Goal: Transaction & Acquisition: Obtain resource

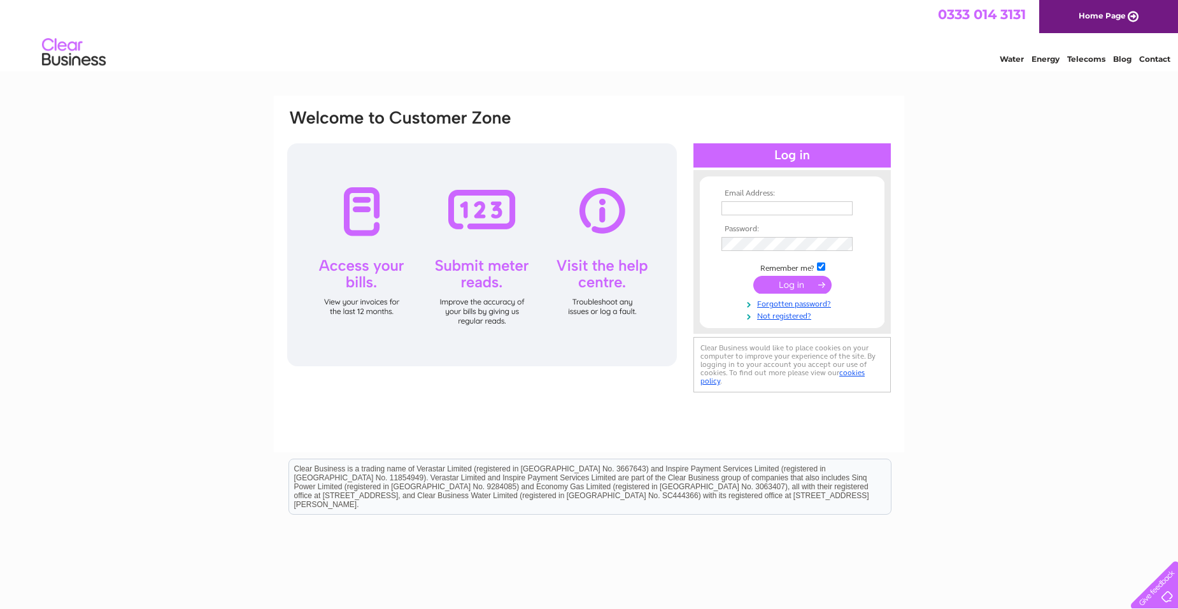
type input "info@wayneatkinsonhaulage.co.uk"
click at [791, 283] on input "submit" at bounding box center [792, 285] width 78 height 18
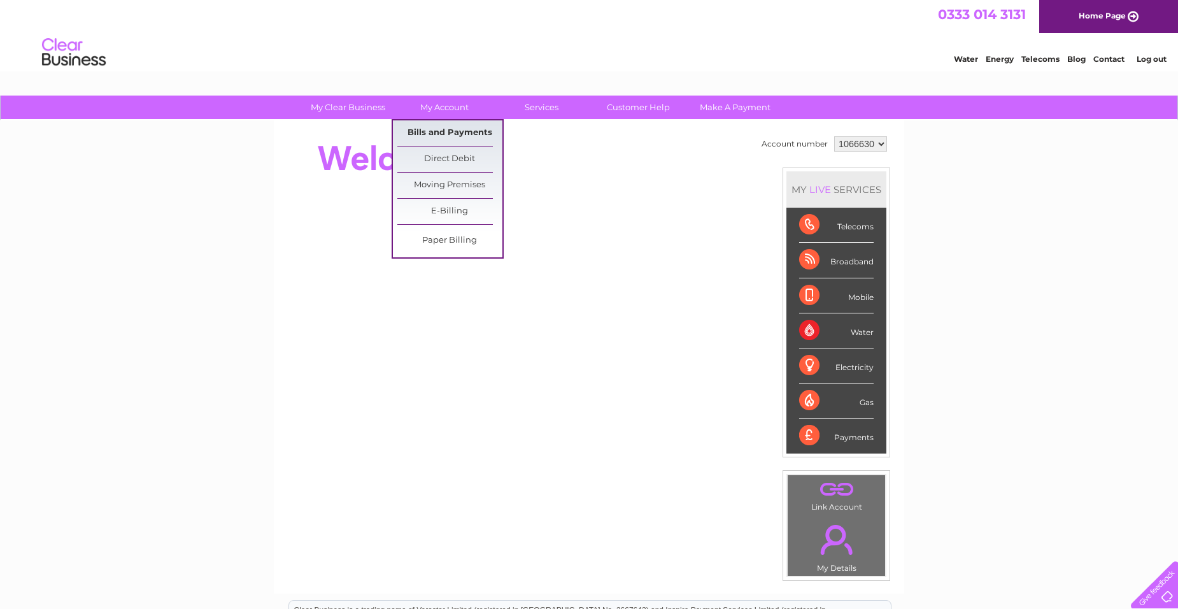
click at [441, 129] on link "Bills and Payments" at bounding box center [449, 132] width 105 height 25
click at [441, 127] on link "Bills and Payments" at bounding box center [449, 132] width 105 height 25
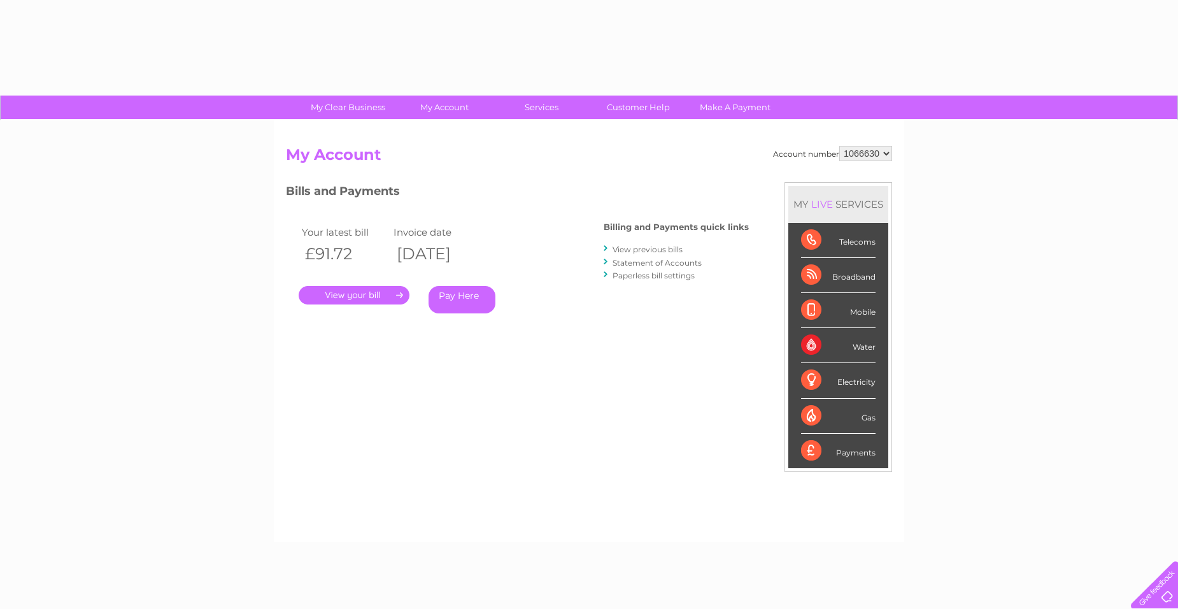
click at [374, 289] on link "." at bounding box center [354, 295] width 111 height 18
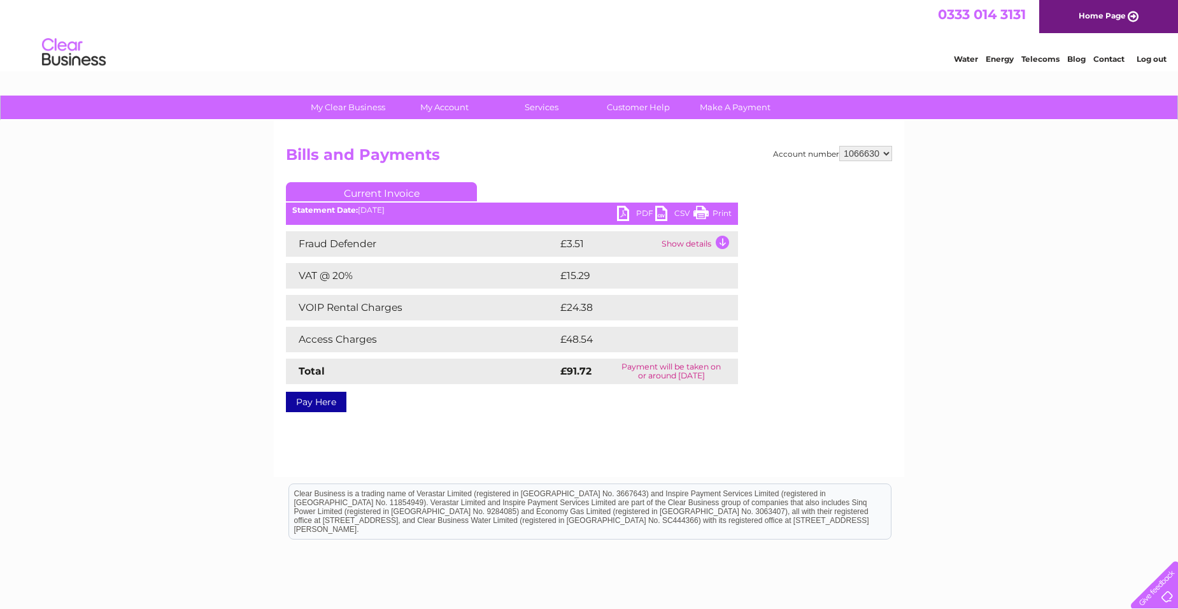
click at [641, 215] on link "PDF" at bounding box center [636, 215] width 38 height 18
click at [640, 209] on link "PDF" at bounding box center [636, 215] width 38 height 18
click at [641, 211] on link "PDF" at bounding box center [636, 215] width 38 height 18
click at [634, 213] on link "PDF" at bounding box center [636, 215] width 38 height 18
click at [631, 212] on link "PDF" at bounding box center [636, 215] width 38 height 18
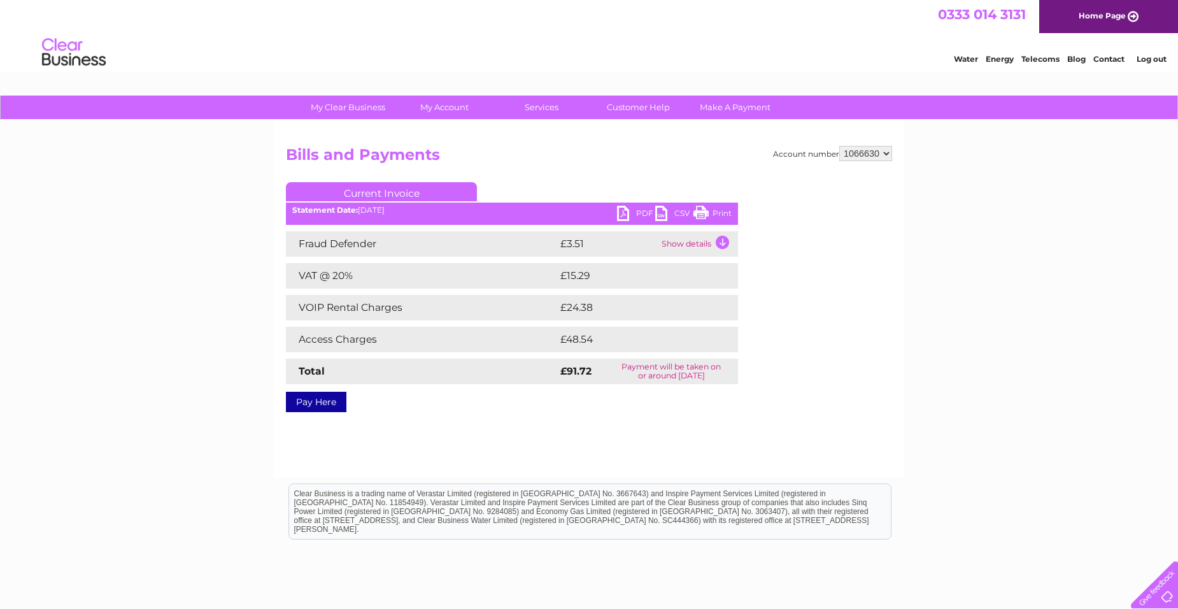
click at [636, 211] on link "PDF" at bounding box center [636, 215] width 38 height 18
drag, startPoint x: 748, startPoint y: 428, endPoint x: 750, endPoint y: 422, distance: 6.9
click at [748, 427] on div "Account number 1066630 Bills and Payments Current Invoice PDF CSV Print" at bounding box center [589, 298] width 631 height 357
click at [716, 212] on link "Print" at bounding box center [713, 215] width 38 height 18
